Goal: Information Seeking & Learning: Learn about a topic

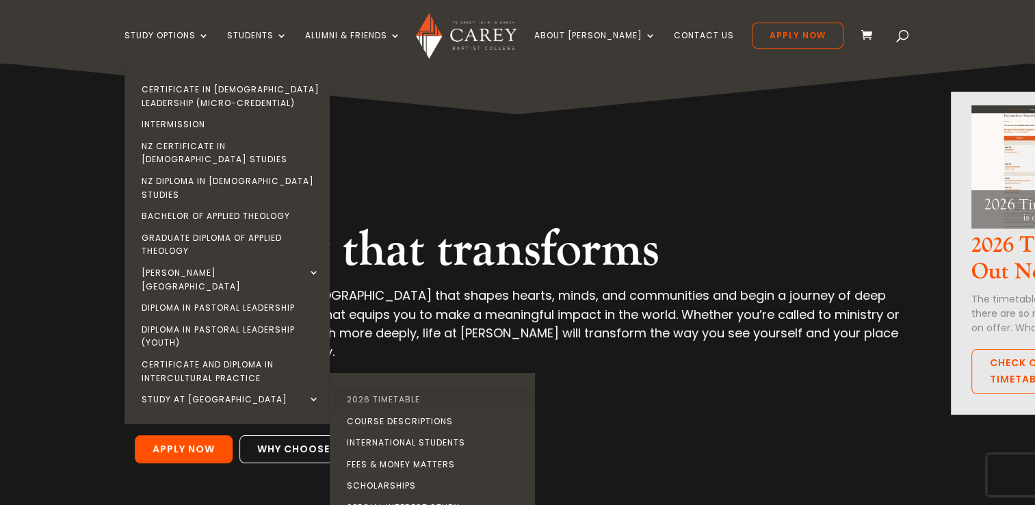
click at [396, 388] on link "2026 Timetable" at bounding box center [435, 399] width 205 height 22
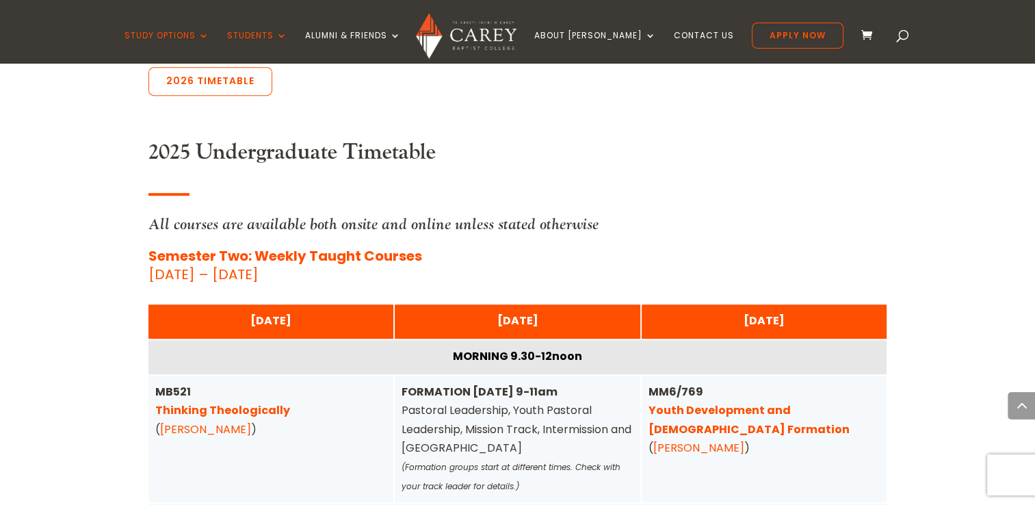
scroll to position [632, 0]
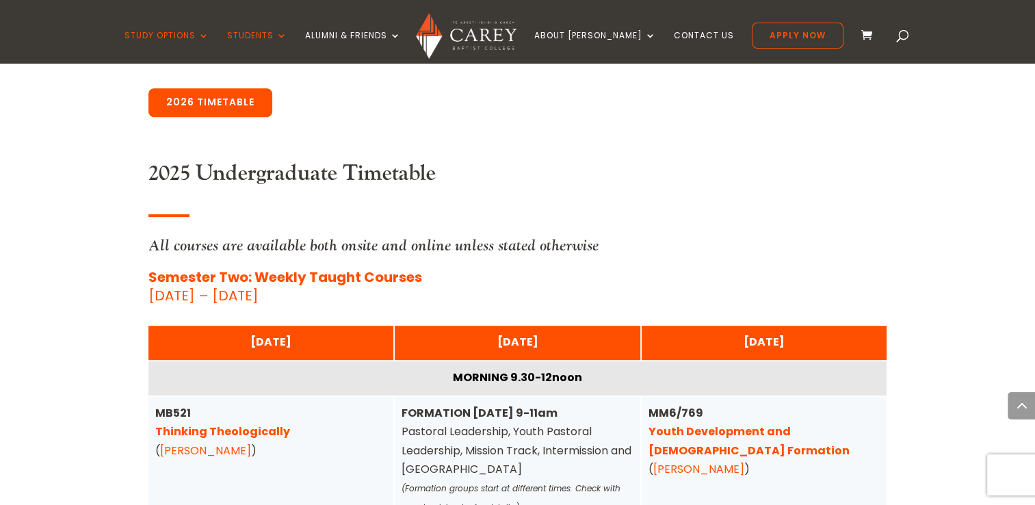
click at [191, 108] on link "2026 Timetable" at bounding box center [210, 102] width 124 height 29
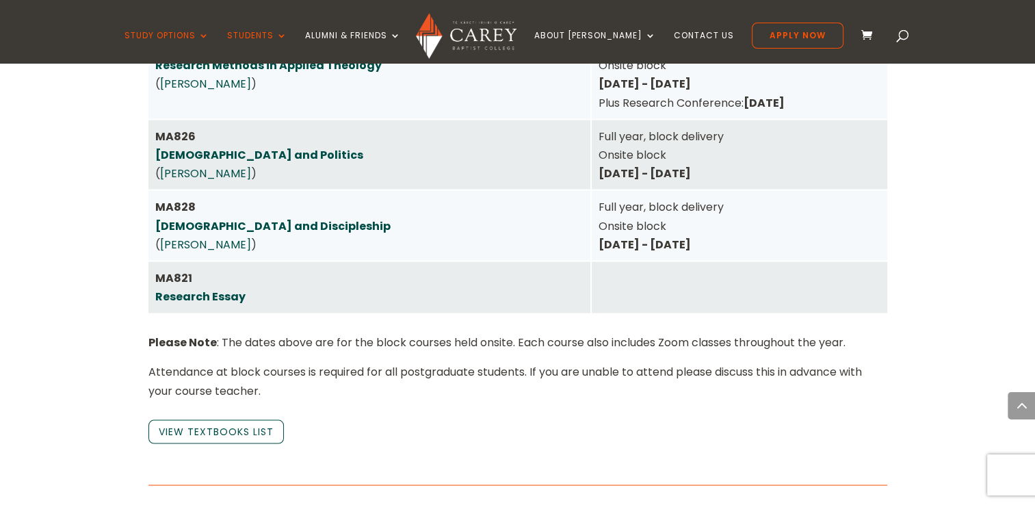
scroll to position [2981, 0]
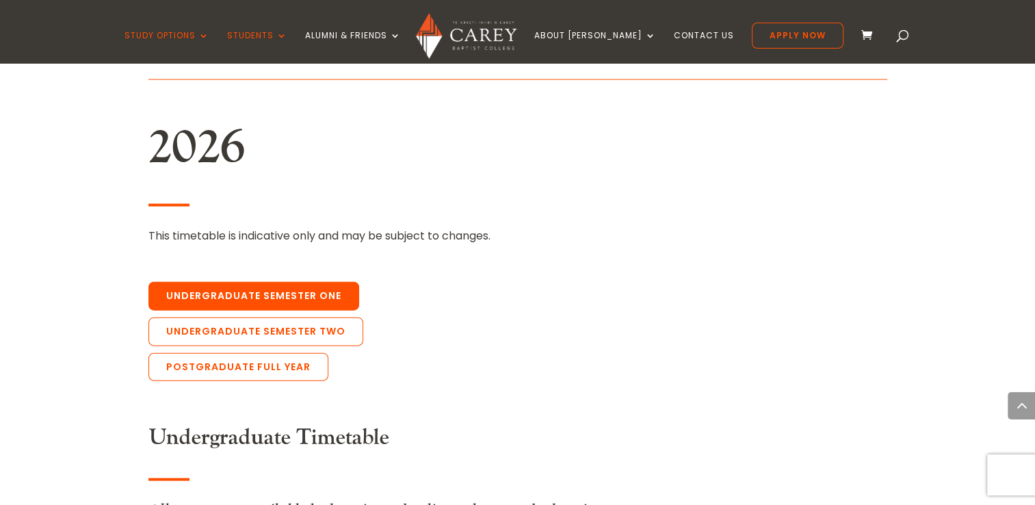
click at [276, 282] on link "Undergraduate Semester One" at bounding box center [253, 296] width 211 height 29
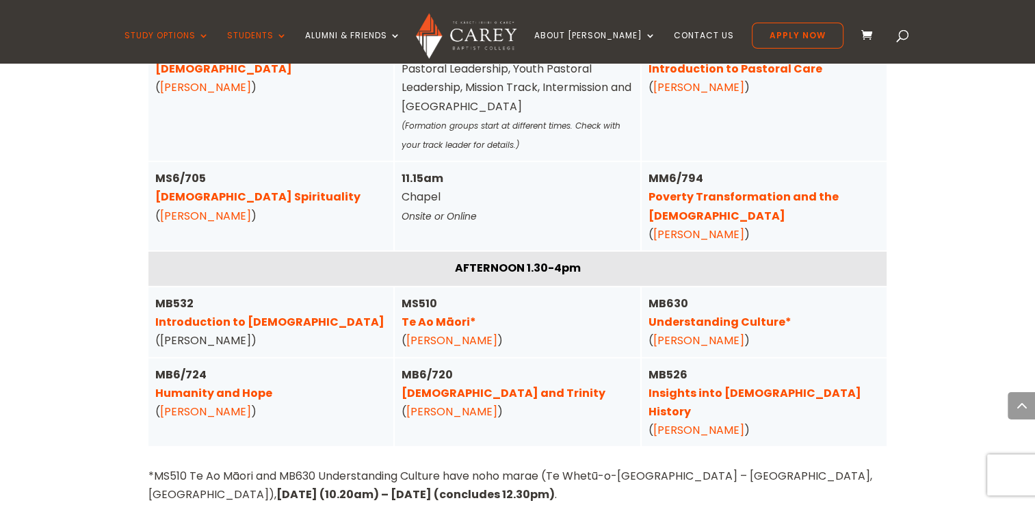
scroll to position [3605, 0]
